Goal: Task Accomplishment & Management: Manage account settings

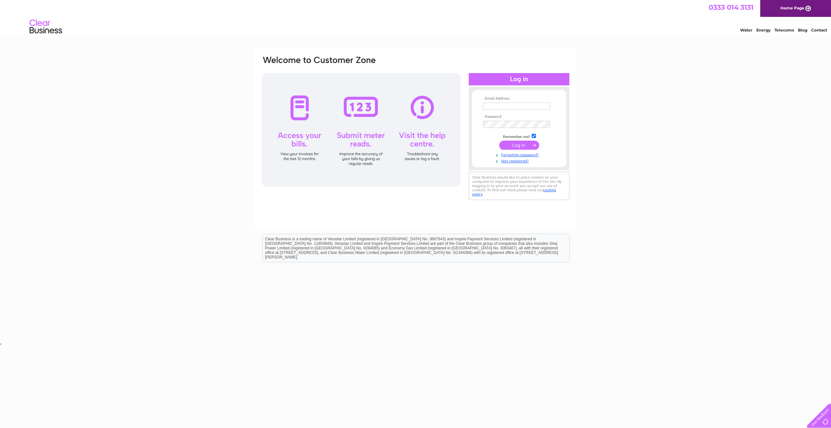
type input "dlugoborska@gmail.com"
click at [522, 145] on input "submit" at bounding box center [519, 145] width 40 height 9
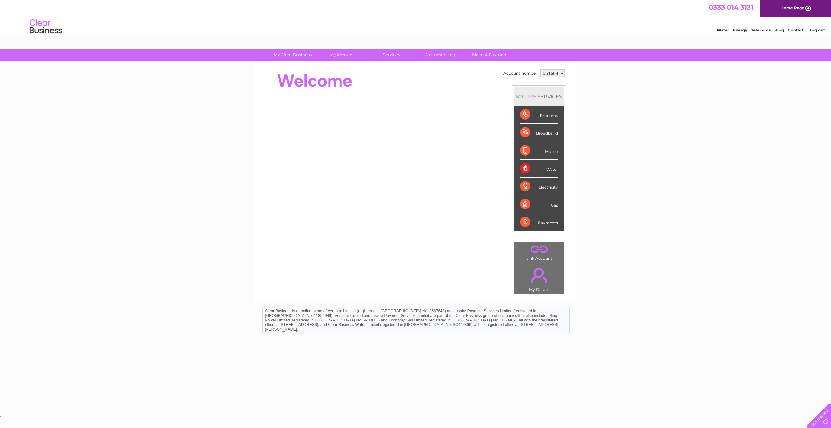
click at [525, 187] on div "Electricity" at bounding box center [539, 187] width 38 height 18
click at [562, 73] on select "551664 980971" at bounding box center [553, 73] width 24 height 8
select select "980971"
click at [541, 69] on select "551664 980971" at bounding box center [553, 73] width 24 height 8
click at [339, 67] on div "Account number 551664 980971 MY LIVE SERVICES Telecoms Broadband Mobile Water E…" at bounding box center [415, 181] width 321 height 241
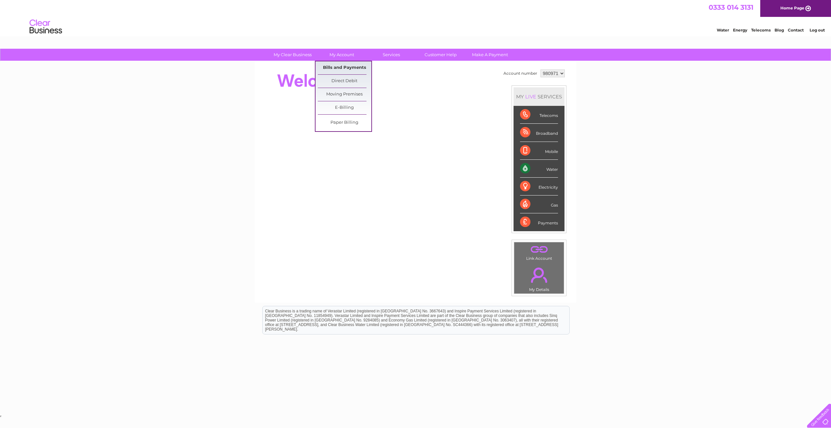
click at [336, 69] on link "Bills and Payments" at bounding box center [345, 67] width 54 height 13
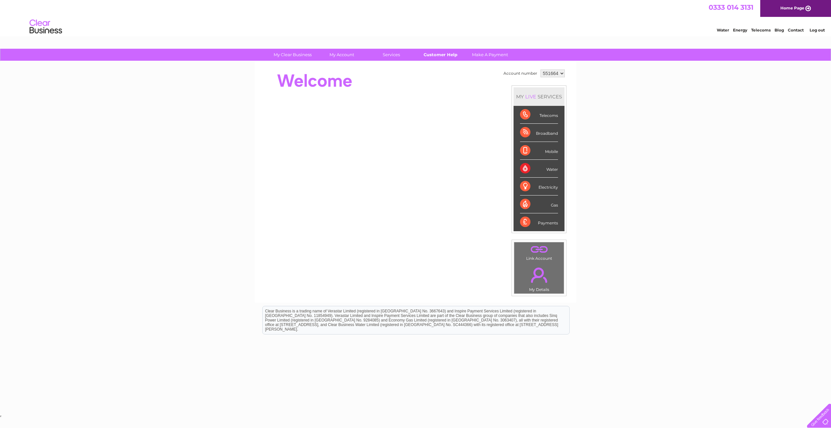
click at [450, 55] on link "Customer Help" at bounding box center [441, 55] width 54 height 12
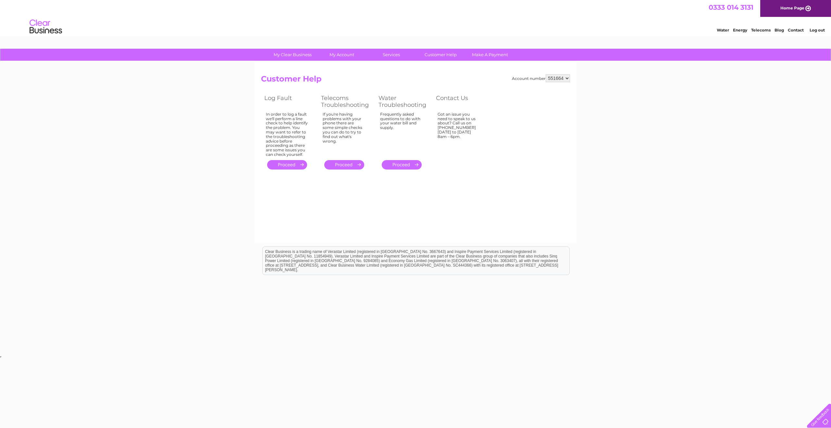
click at [569, 77] on select "551664 980971" at bounding box center [558, 78] width 24 height 8
select select "980971"
click at [546, 74] on select "551664 980971" at bounding box center [558, 78] width 24 height 8
